Goal: Information Seeking & Learning: Find specific page/section

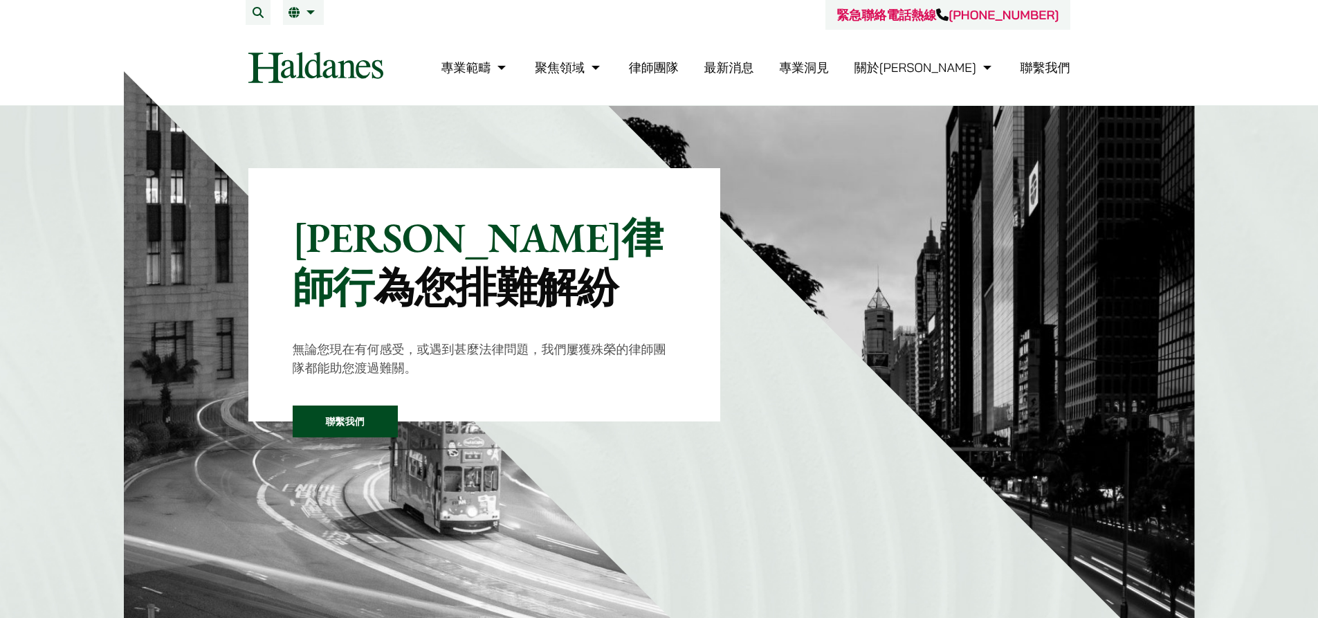
click at [679, 70] on link "律師團隊" at bounding box center [654, 68] width 50 height 16
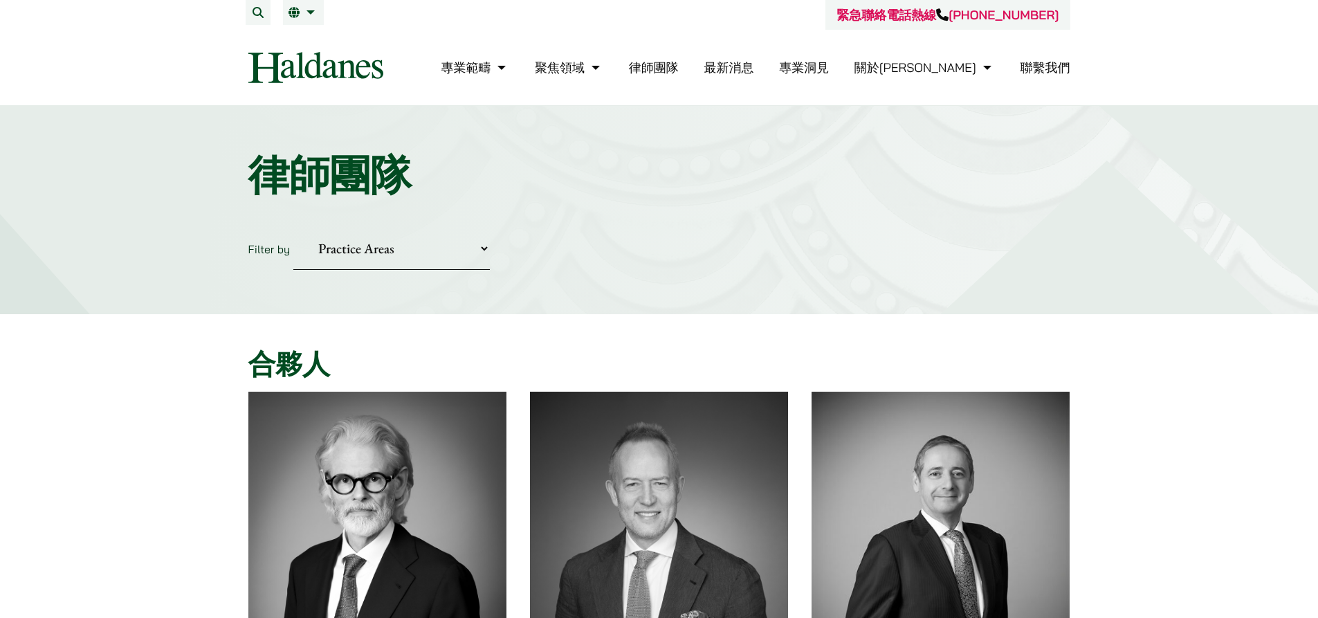
click at [754, 71] on link "最新消息" at bounding box center [729, 68] width 50 height 16
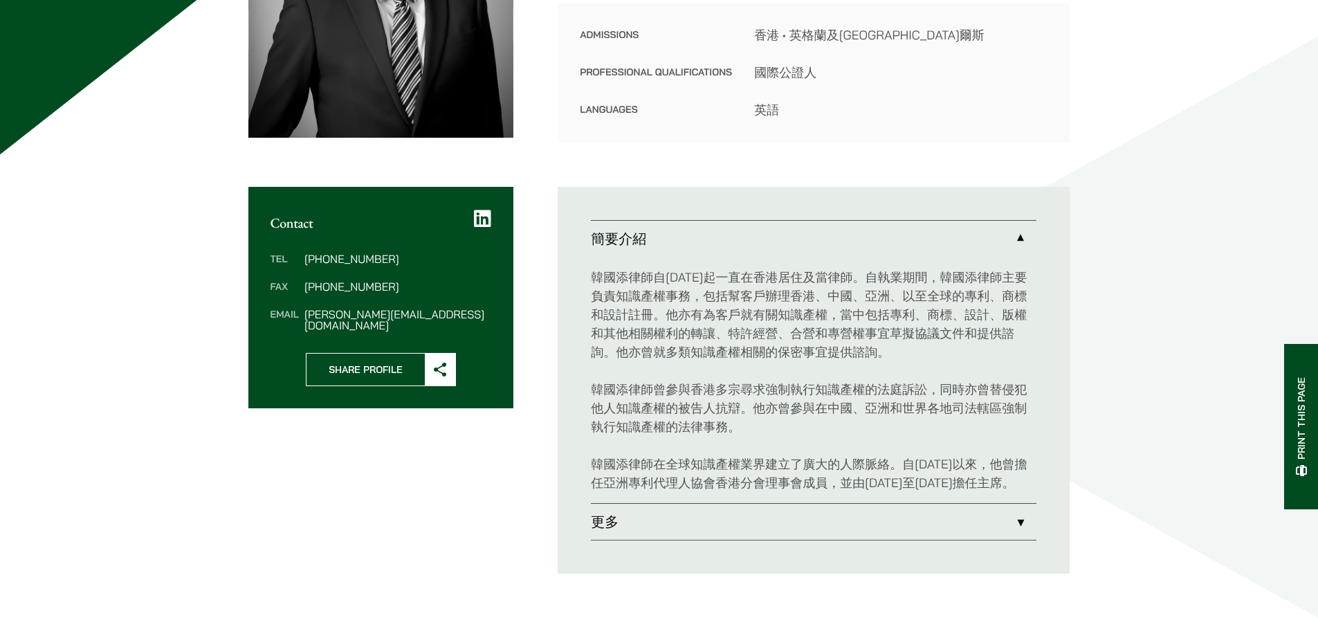
scroll to position [415, 0]
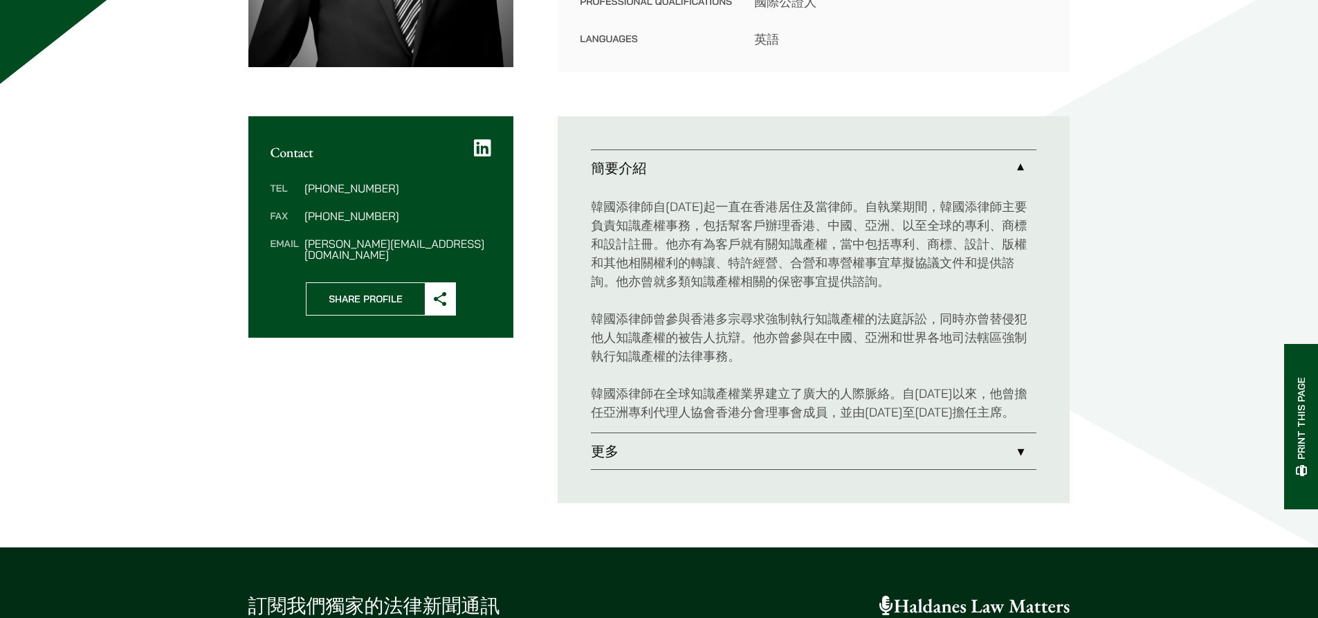
click at [925, 453] on link "更多" at bounding box center [814, 451] width 446 height 36
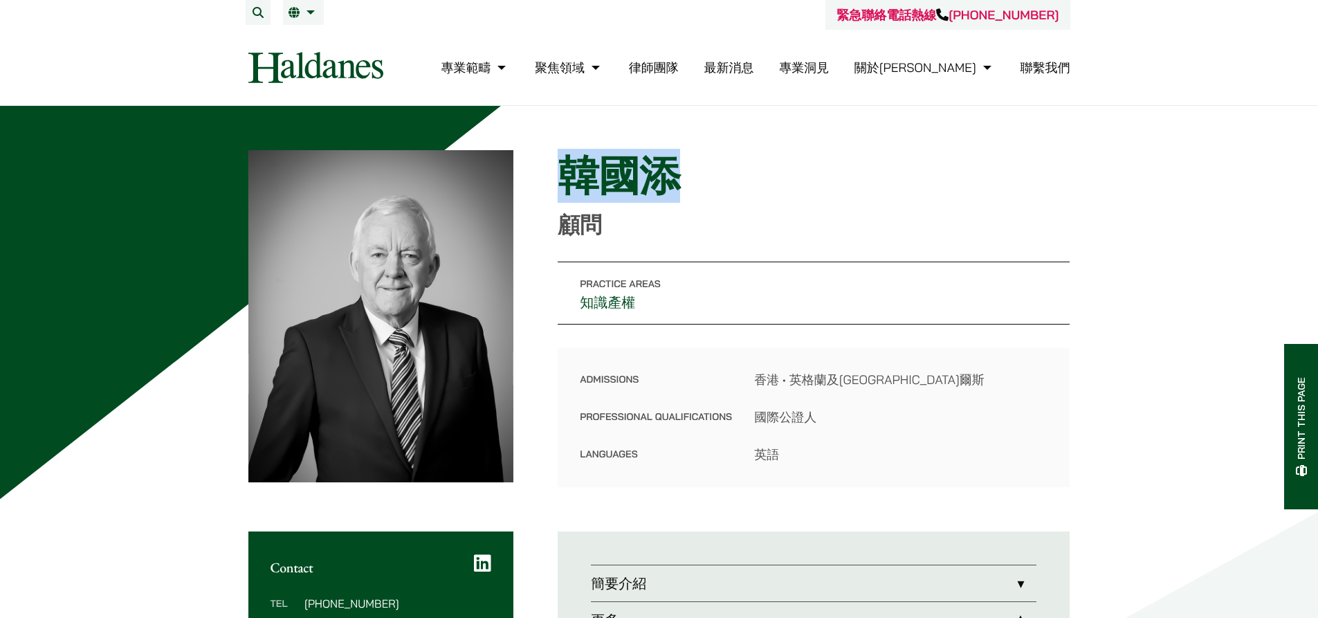
drag, startPoint x: 557, startPoint y: 175, endPoint x: 671, endPoint y: 197, distance: 116.3
click at [671, 197] on div "Home » Lawyers » 韓國添 韓國添 顧問 Practice Areas 知識產權 Admissions 香港 • 英格蘭及威爾斯 Profess…" at bounding box center [659, 318] width 822 height 337
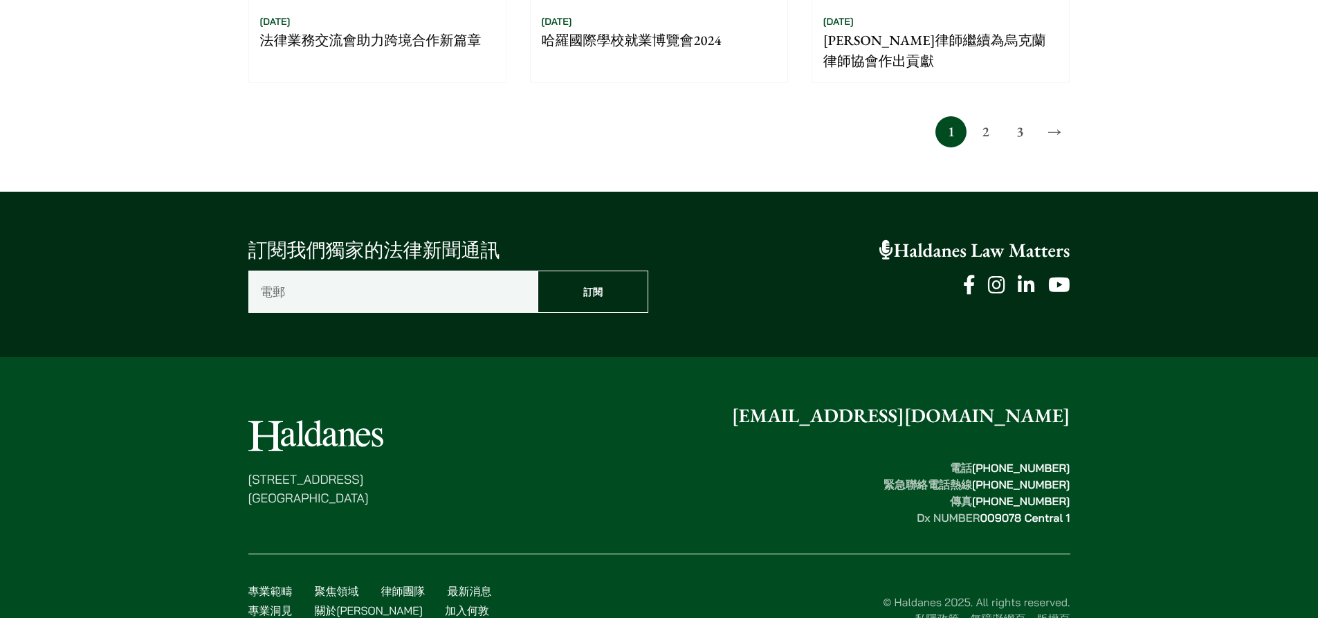
scroll to position [1376, 0]
